Goal: Download file/media

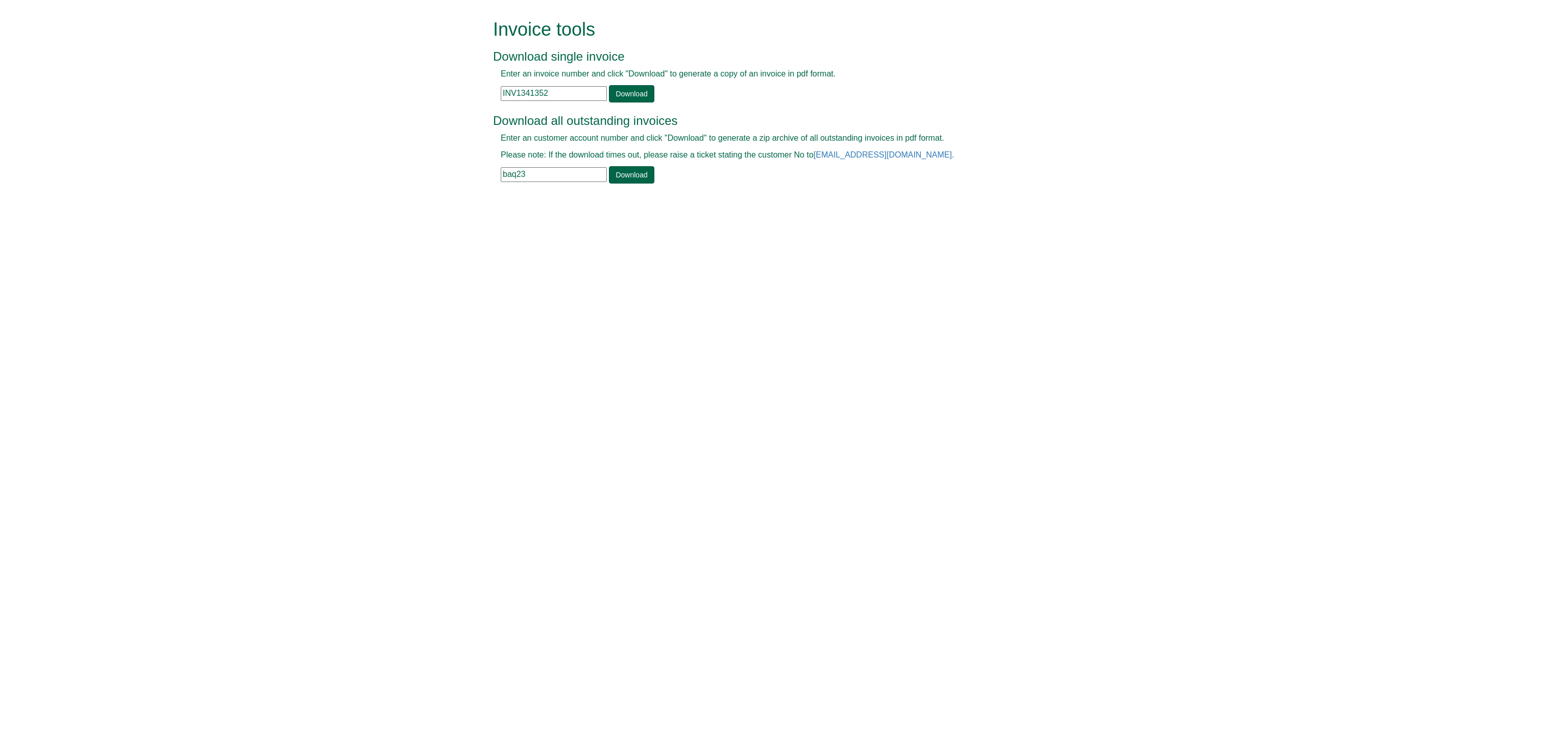
click at [532, 171] on input "baq23" at bounding box center [553, 175] width 106 height 15
type input "b"
type input "cla48"
click at [639, 176] on link "Download" at bounding box center [632, 175] width 45 height 17
drag, startPoint x: 553, startPoint y: 91, endPoint x: 341, endPoint y: 121, distance: 214.1
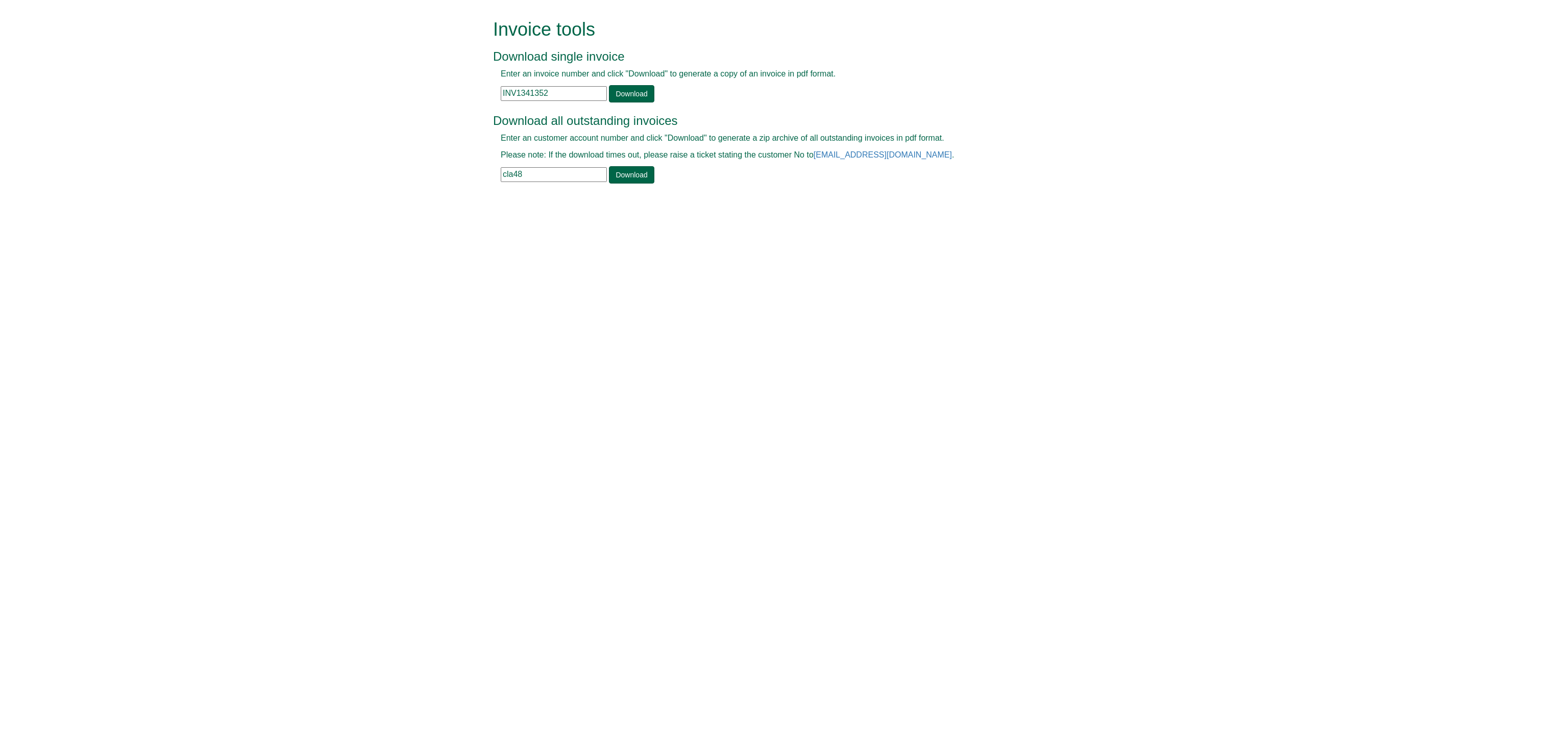
click at [341, 121] on form "Invoice tools Download single invoice Enter an invoice number and click "Downlo…" at bounding box center [784, 103] width 1568 height 205
paste input "030721"
click at [625, 89] on link "Download" at bounding box center [632, 93] width 45 height 17
drag, startPoint x: 553, startPoint y: 89, endPoint x: 444, endPoint y: 109, distance: 110.8
click at [444, 109] on form "Invoice tools Download single invoice Enter an invoice number and click "Downlo…" at bounding box center [784, 103] width 1568 height 205
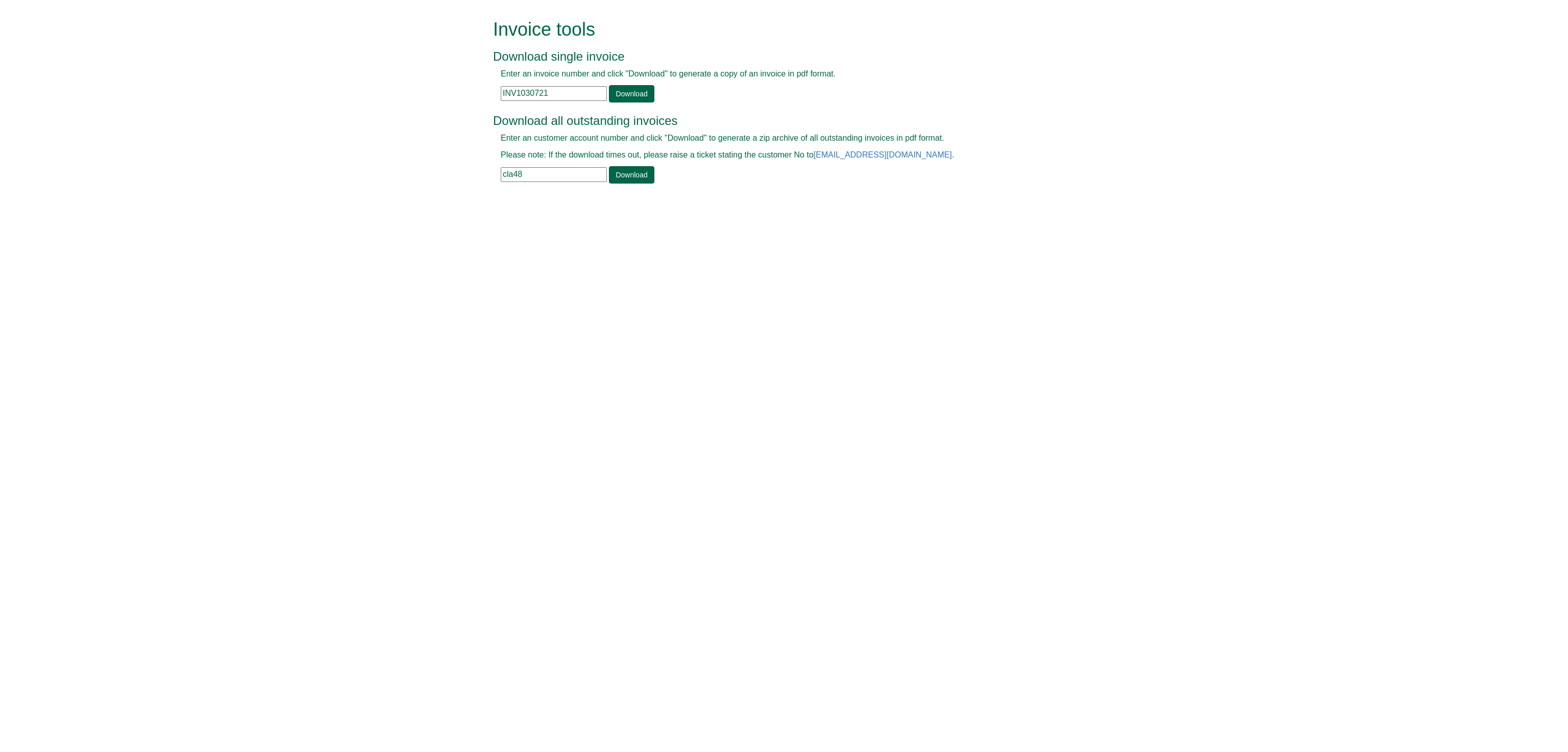
paste input "362316"
type input "INV1362316"
click at [635, 94] on link "Download" at bounding box center [632, 93] width 45 height 17
